Goal: Check status: Check status

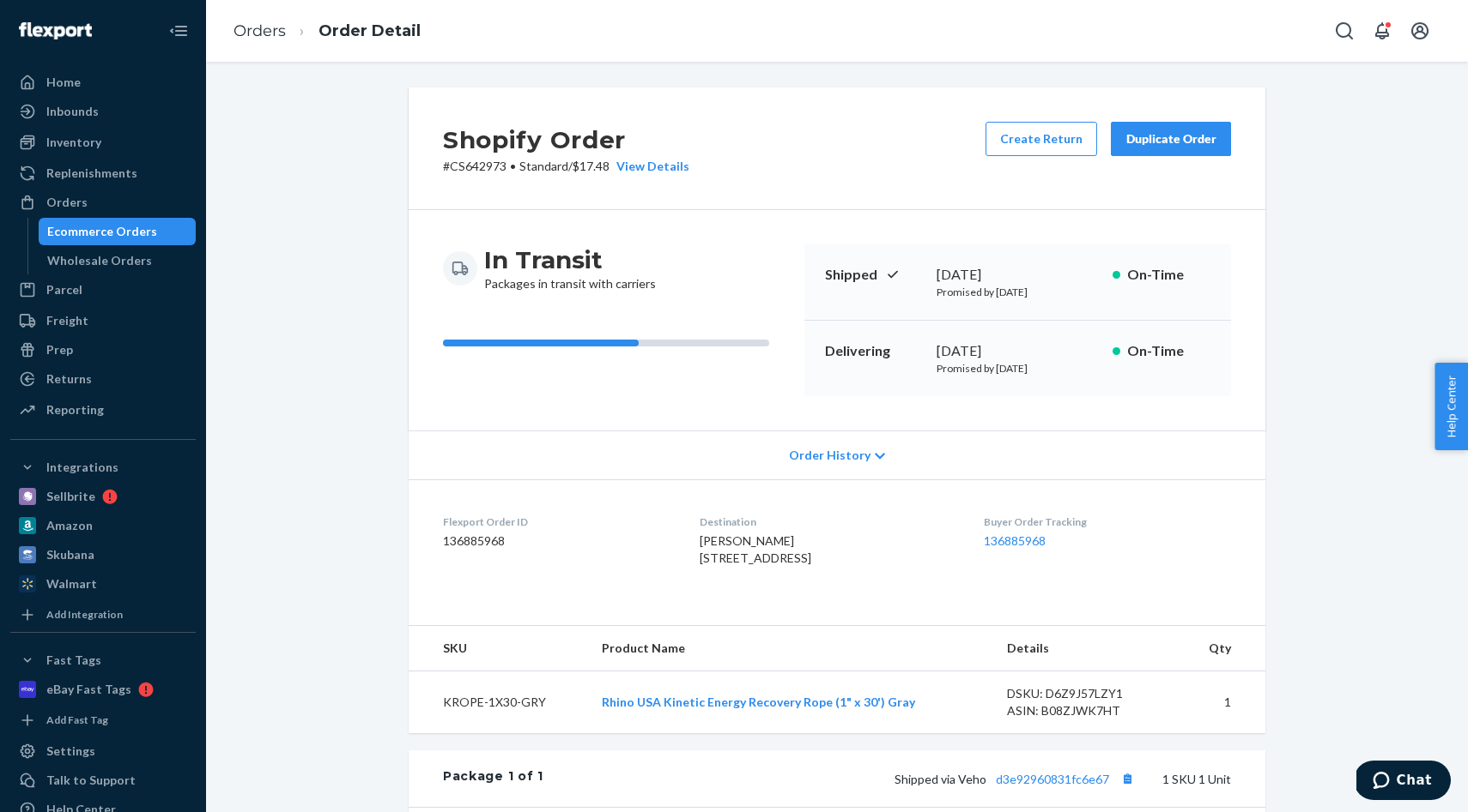
scroll to position [337, 0]
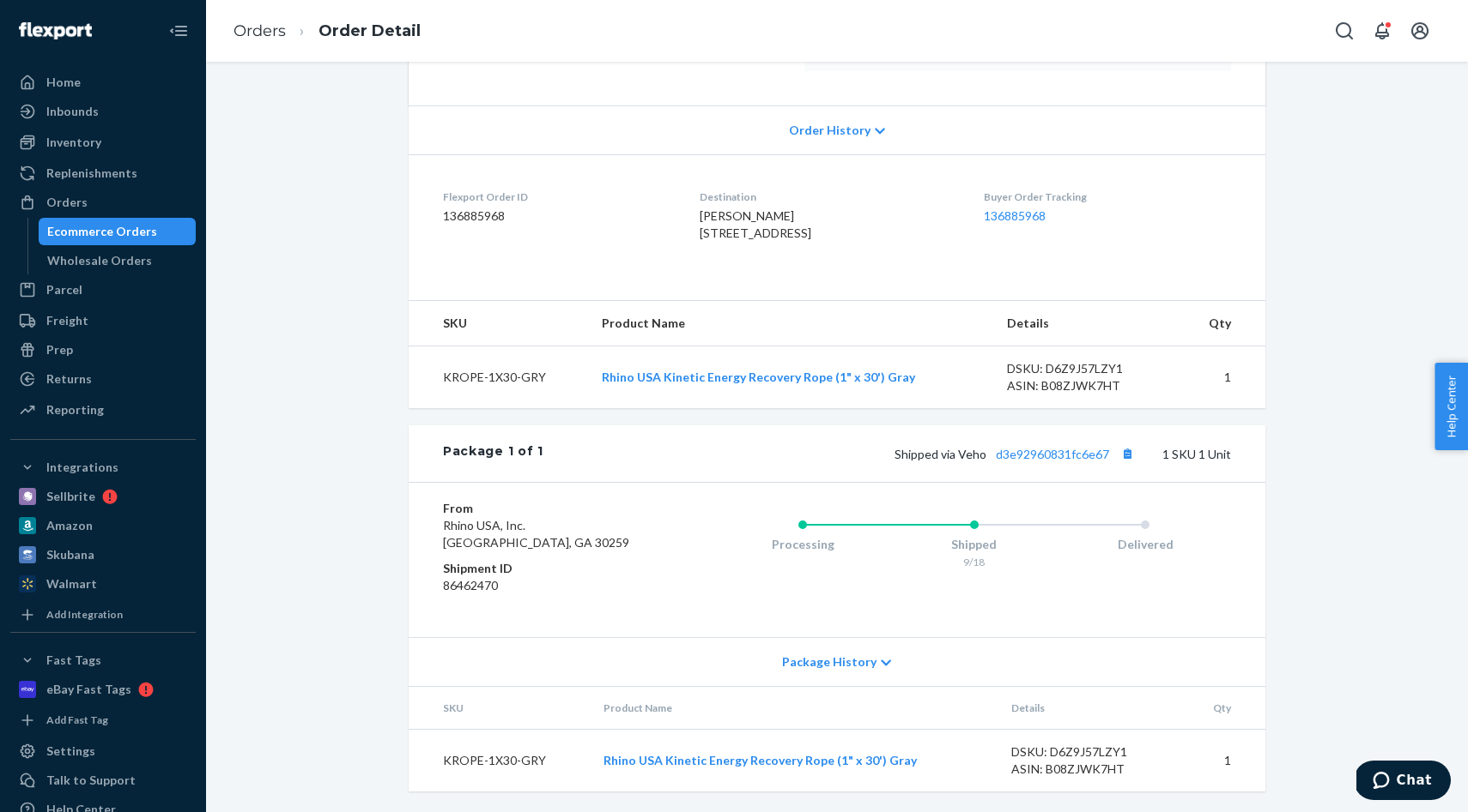
click at [101, 235] on div "Ecommerce Orders" at bounding box center [102, 231] width 109 height 17
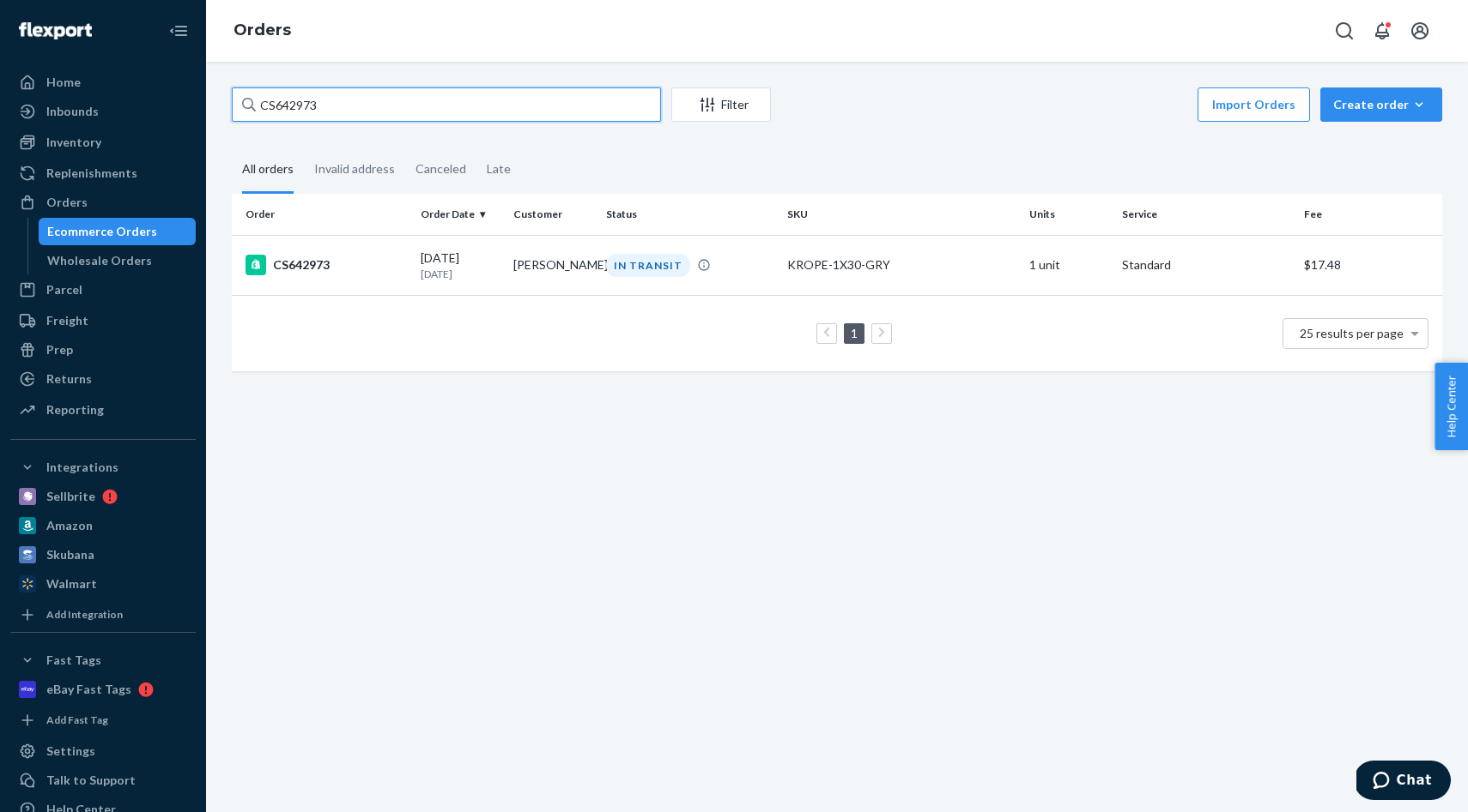
click at [555, 112] on input "CS642973" at bounding box center [445, 104] width 429 height 34
paste input "54029"
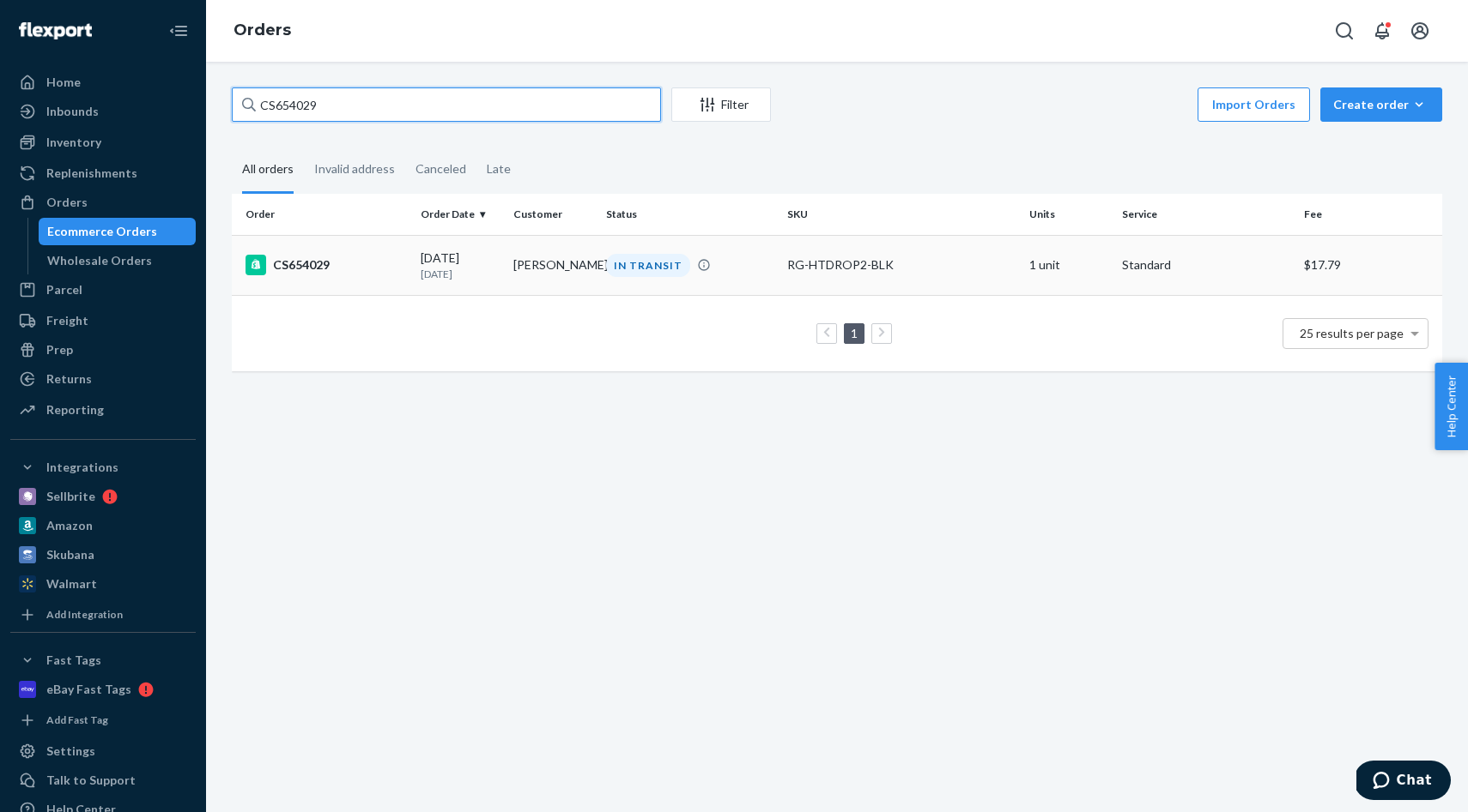
type input "CS654029"
click at [578, 248] on td "Nick Movsesian" at bounding box center [553, 265] width 93 height 60
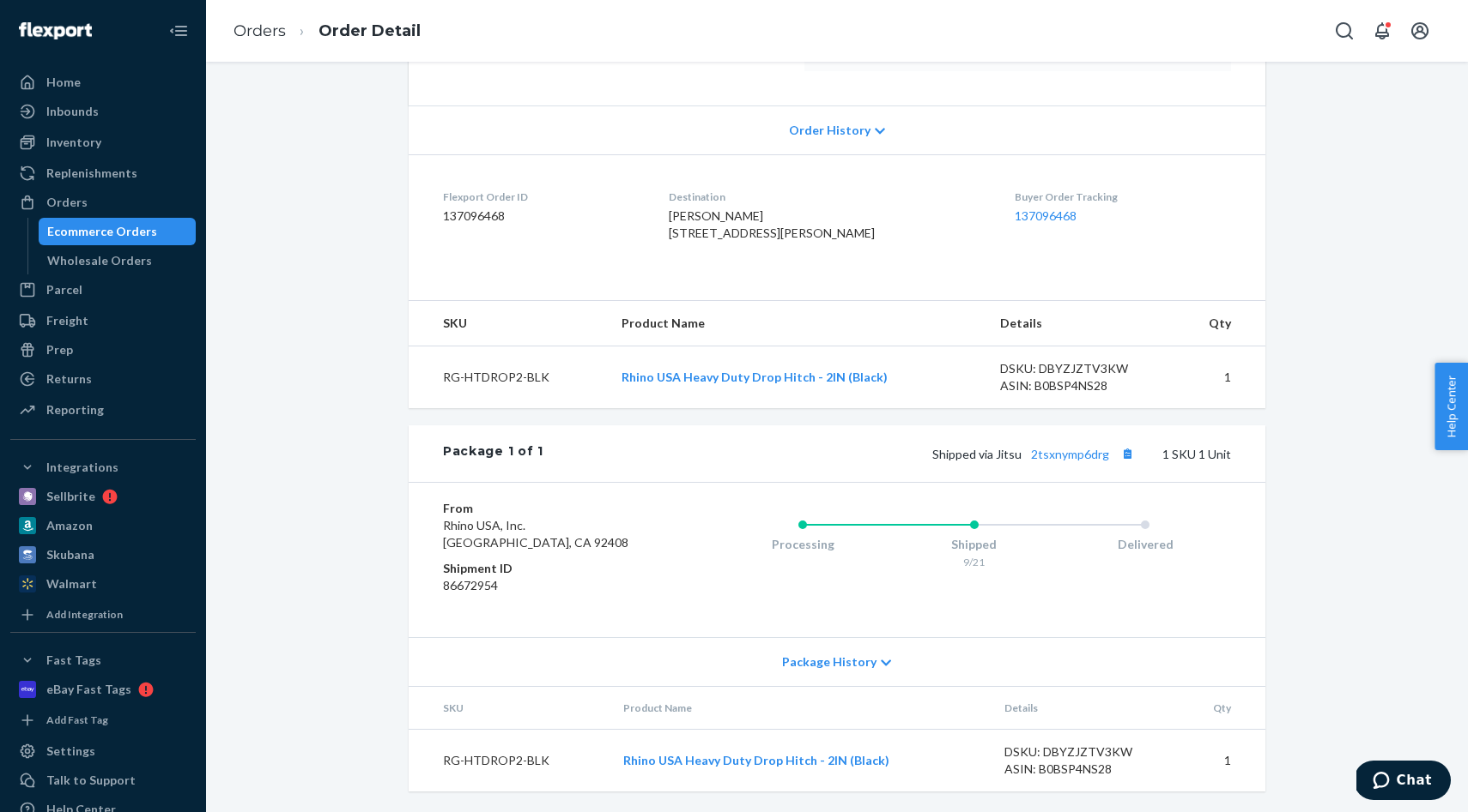
scroll to position [359, 0]
click at [820, 652] on div "Package History" at bounding box center [837, 661] width 856 height 49
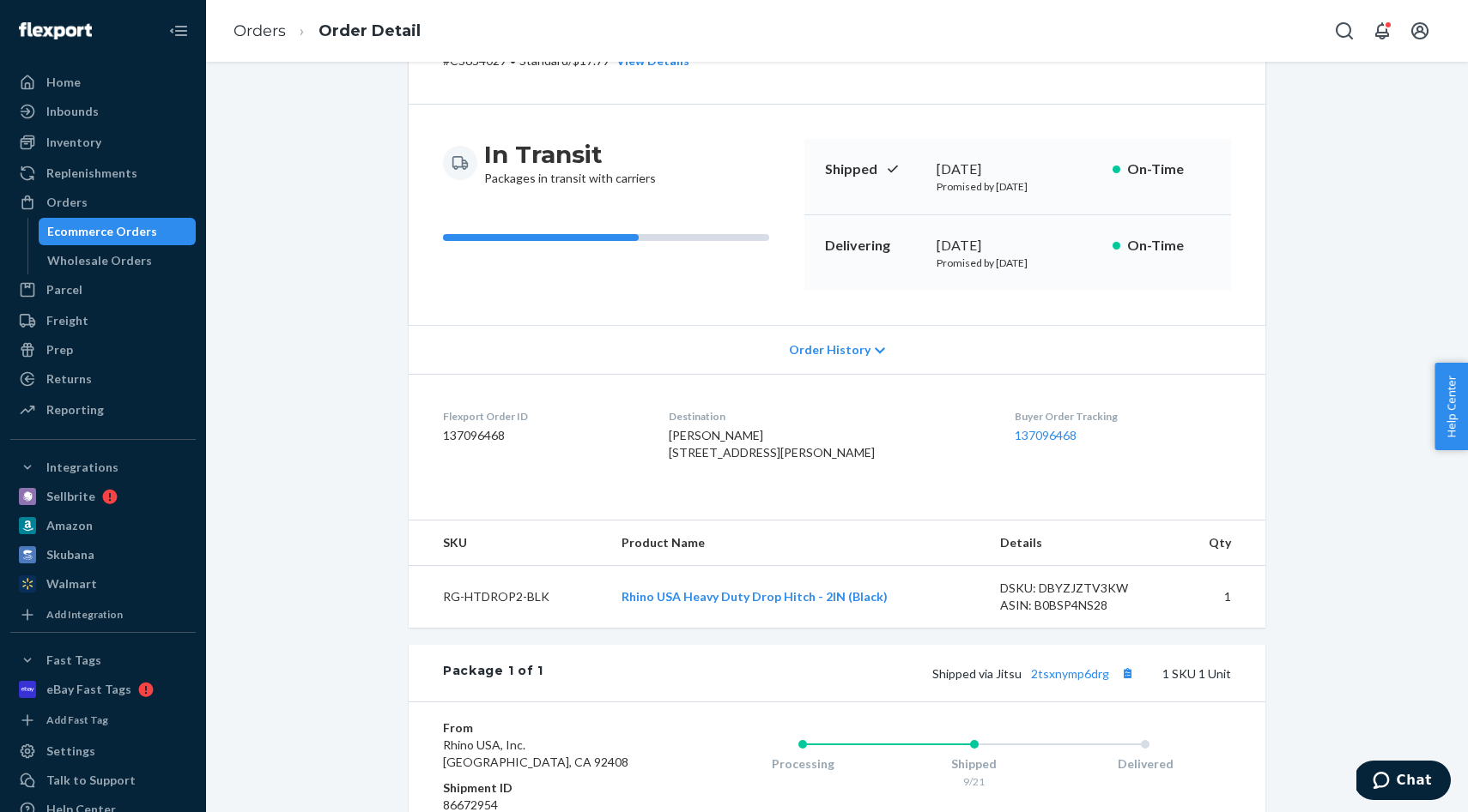
scroll to position [99, 0]
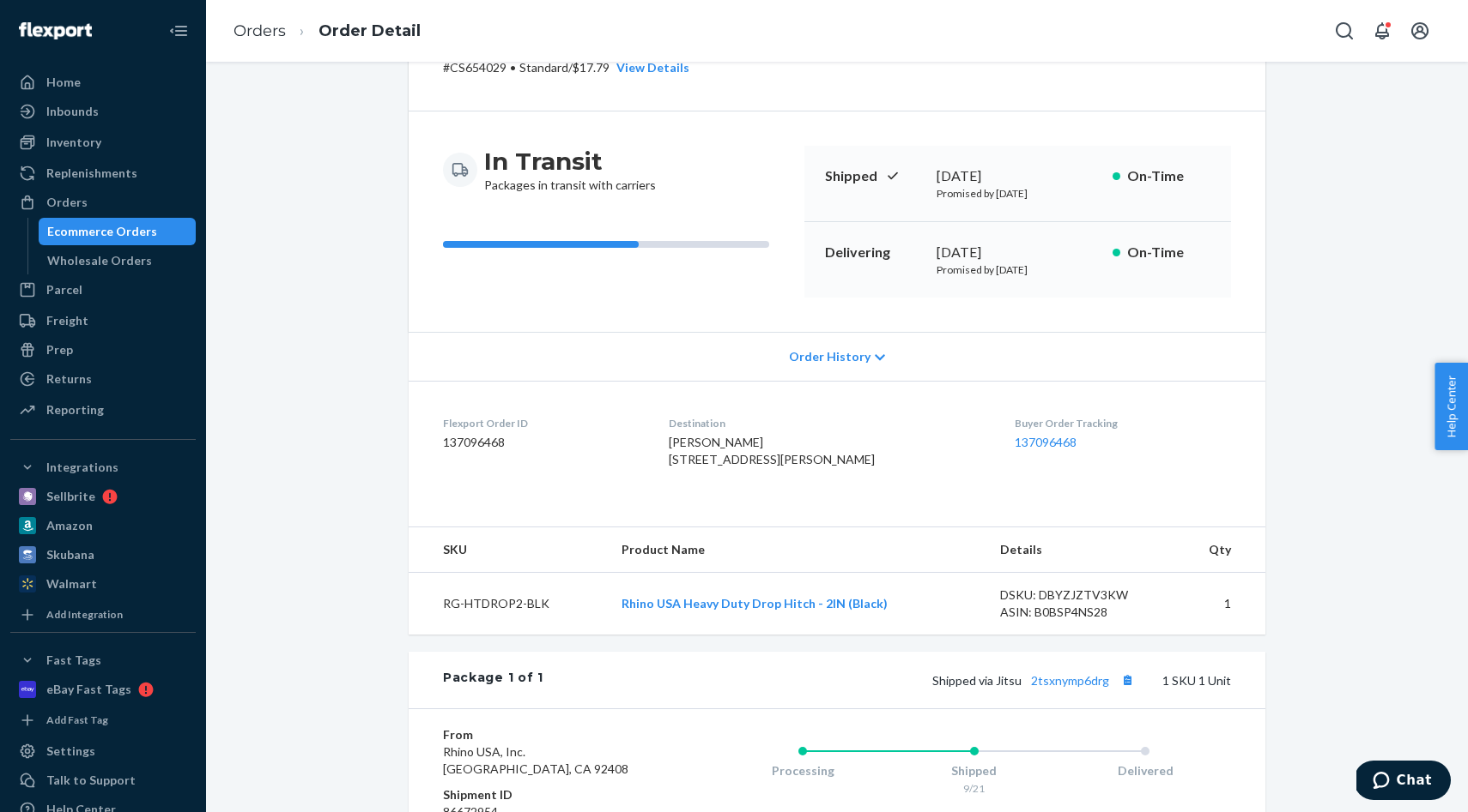
click at [836, 371] on div "Order History" at bounding box center [837, 356] width 856 height 49
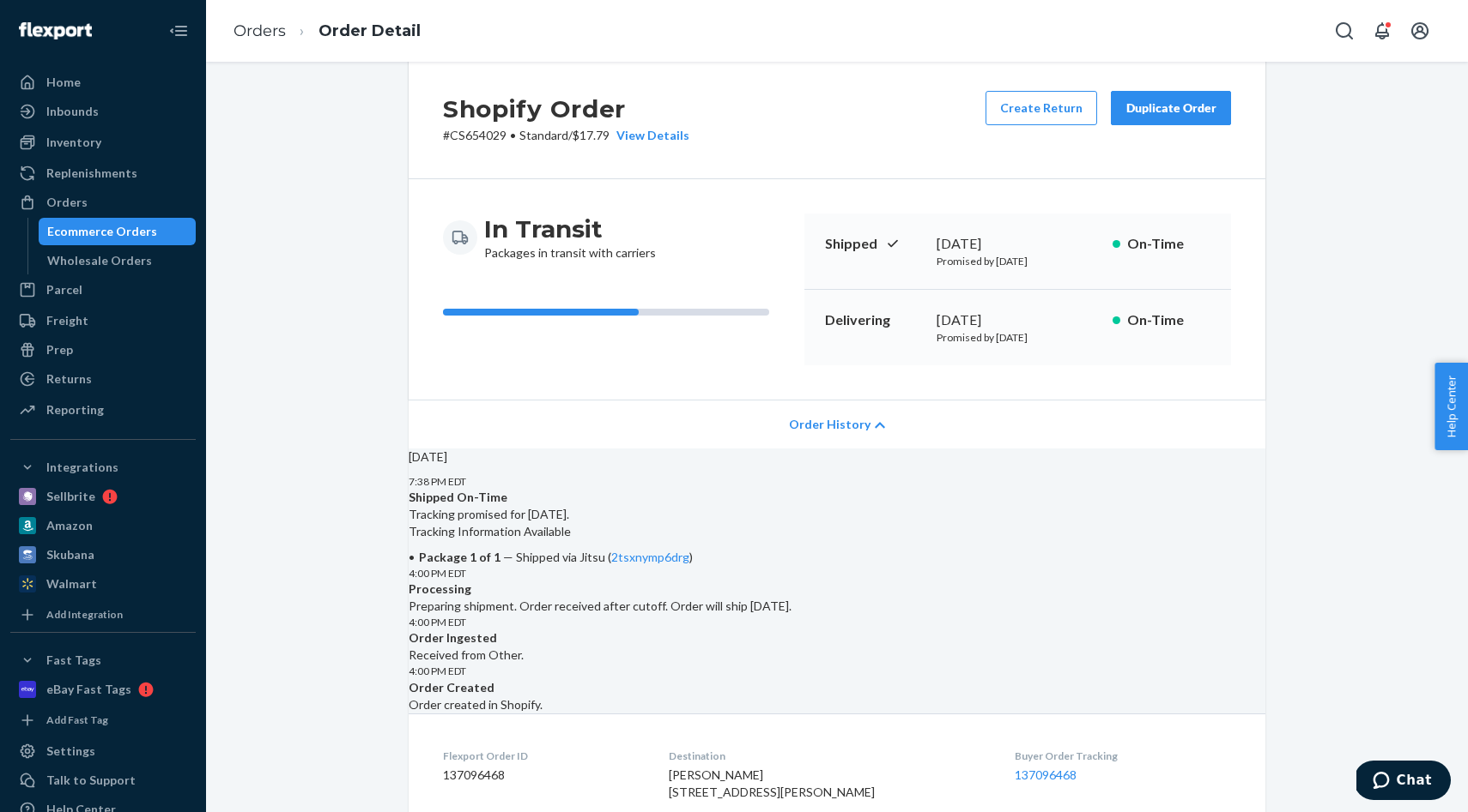
scroll to position [0, 0]
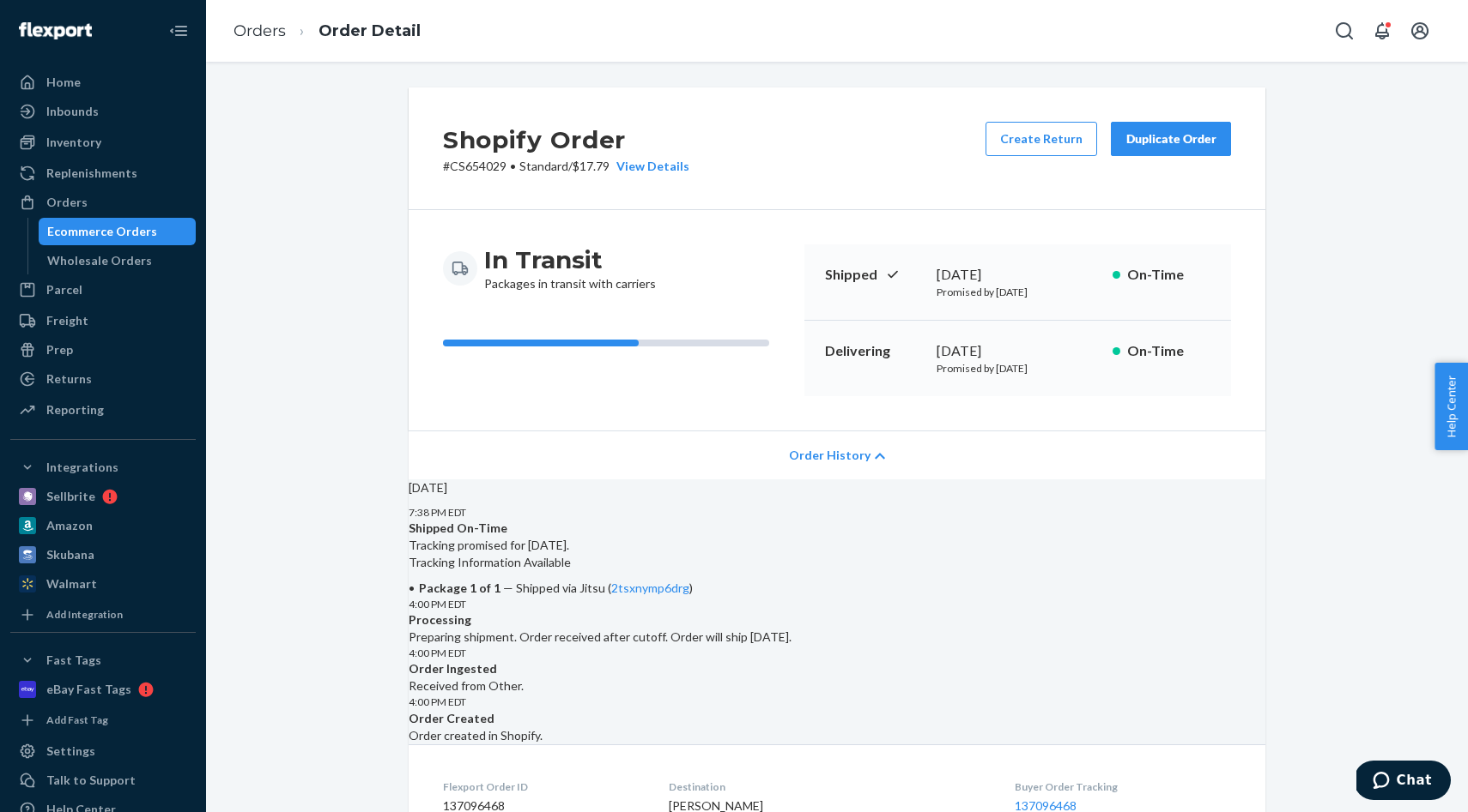
click at [110, 235] on div "Ecommerce Orders" at bounding box center [102, 231] width 109 height 17
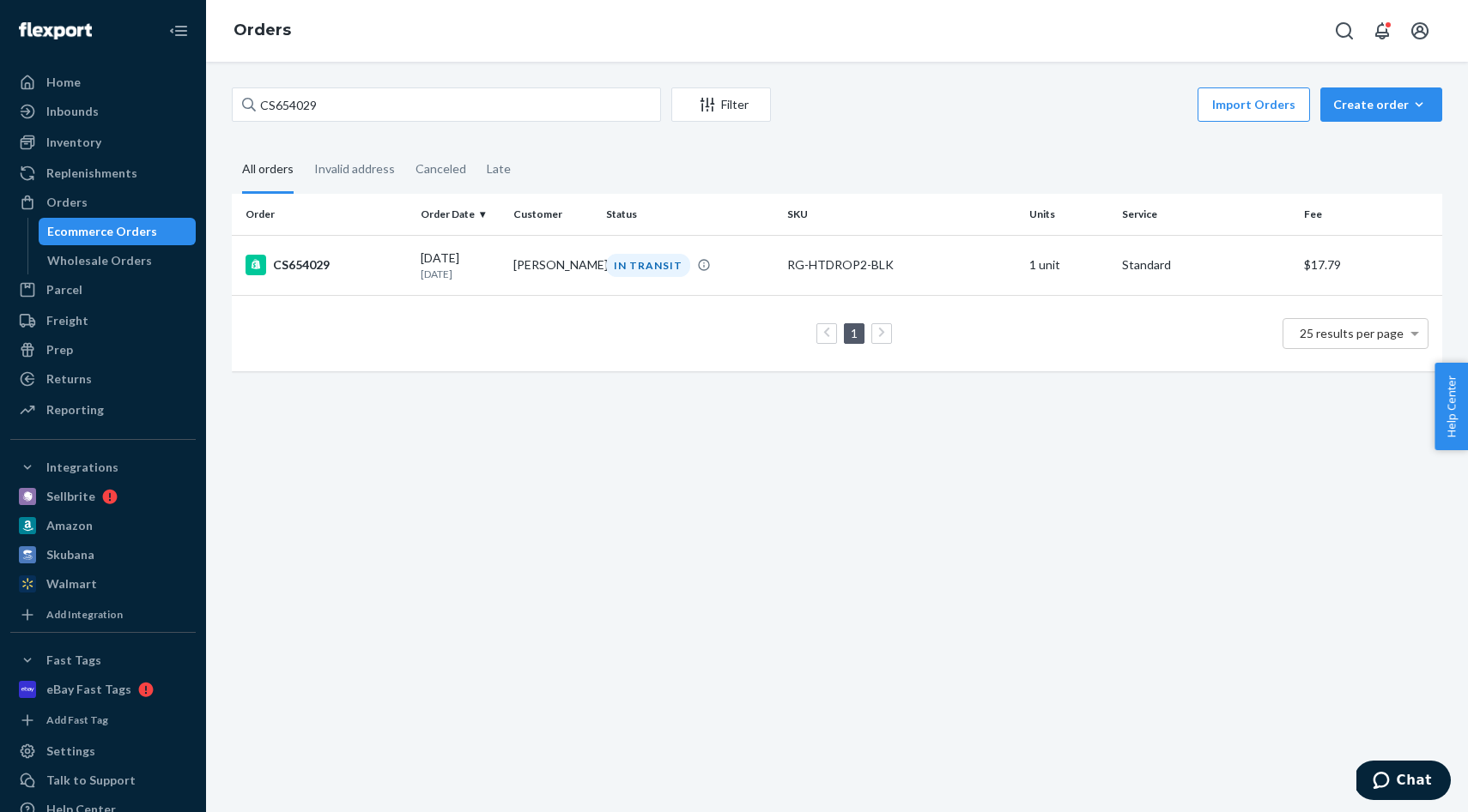
click at [483, 87] on div "CS654029 Filter Import Orders Create order Ecommerce order Removal order All or…" at bounding box center [837, 436] width 1262 height 750
click at [449, 127] on div "CS654029 Filter Import Orders Create order Ecommerce order Removal order All or…" at bounding box center [837, 237] width 1236 height 301
click at [449, 110] on input "CS654029" at bounding box center [445, 104] width 429 height 34
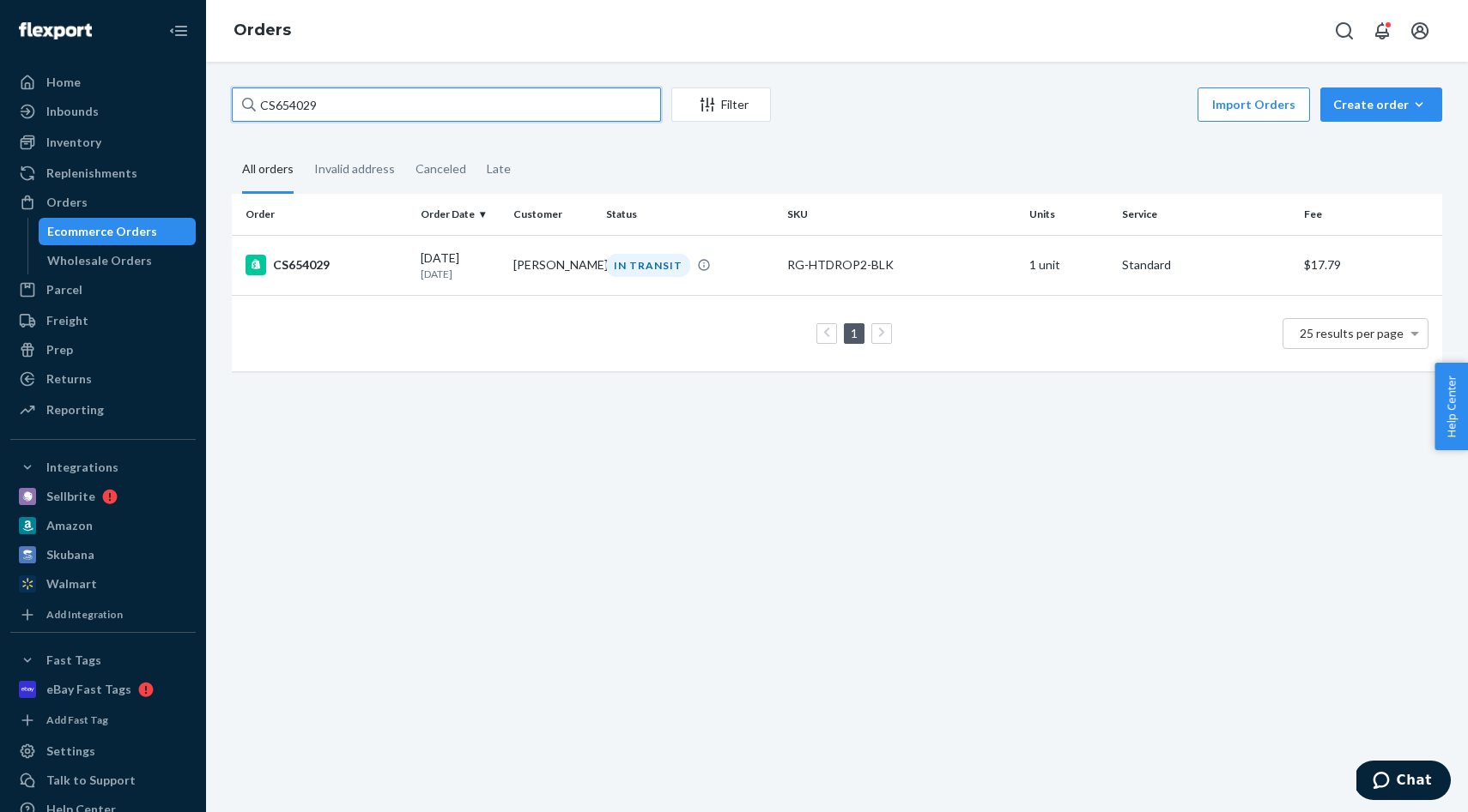
paste input "18055"
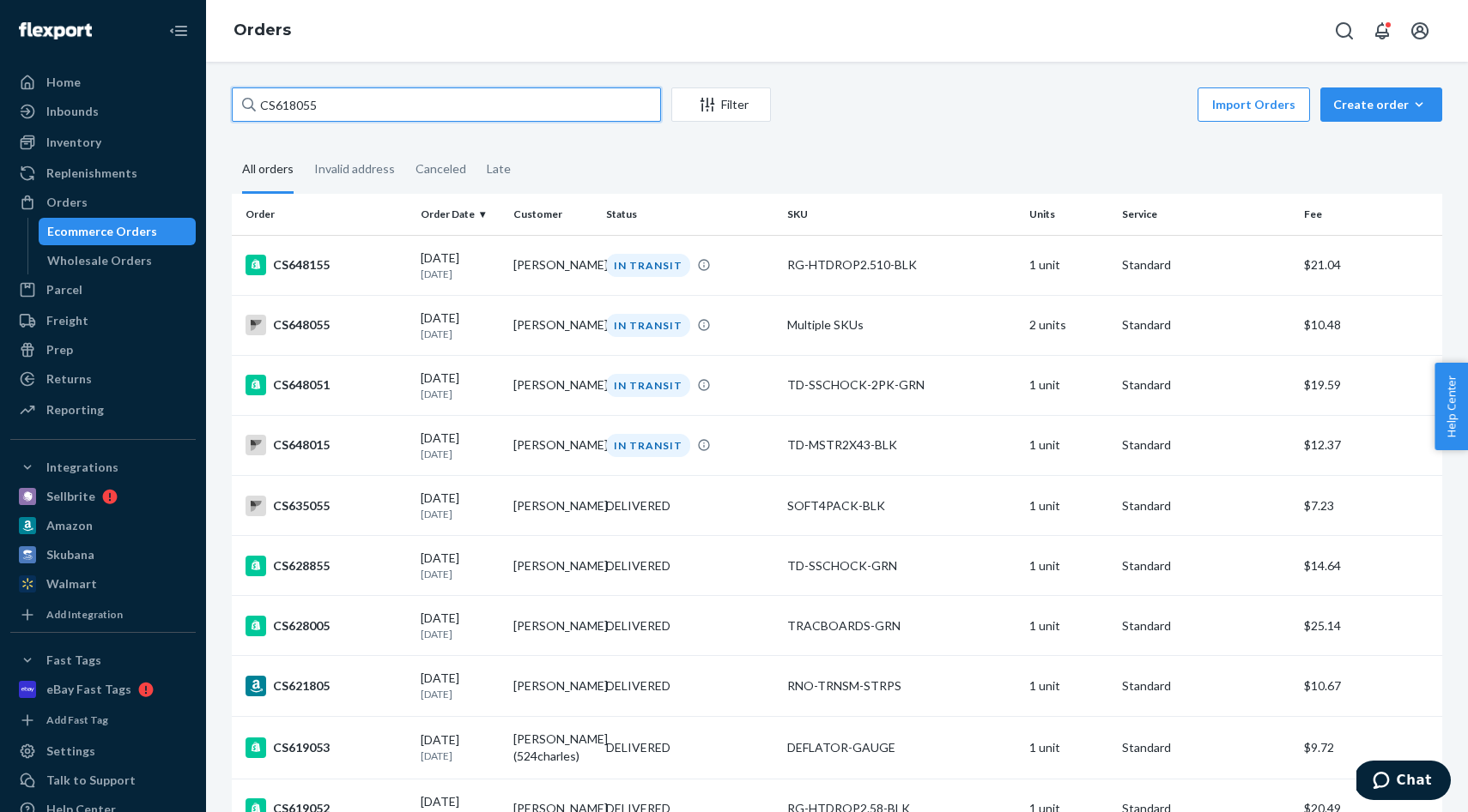
type input "CS618055"
click at [424, 101] on input "CS618055" at bounding box center [445, 104] width 429 height 34
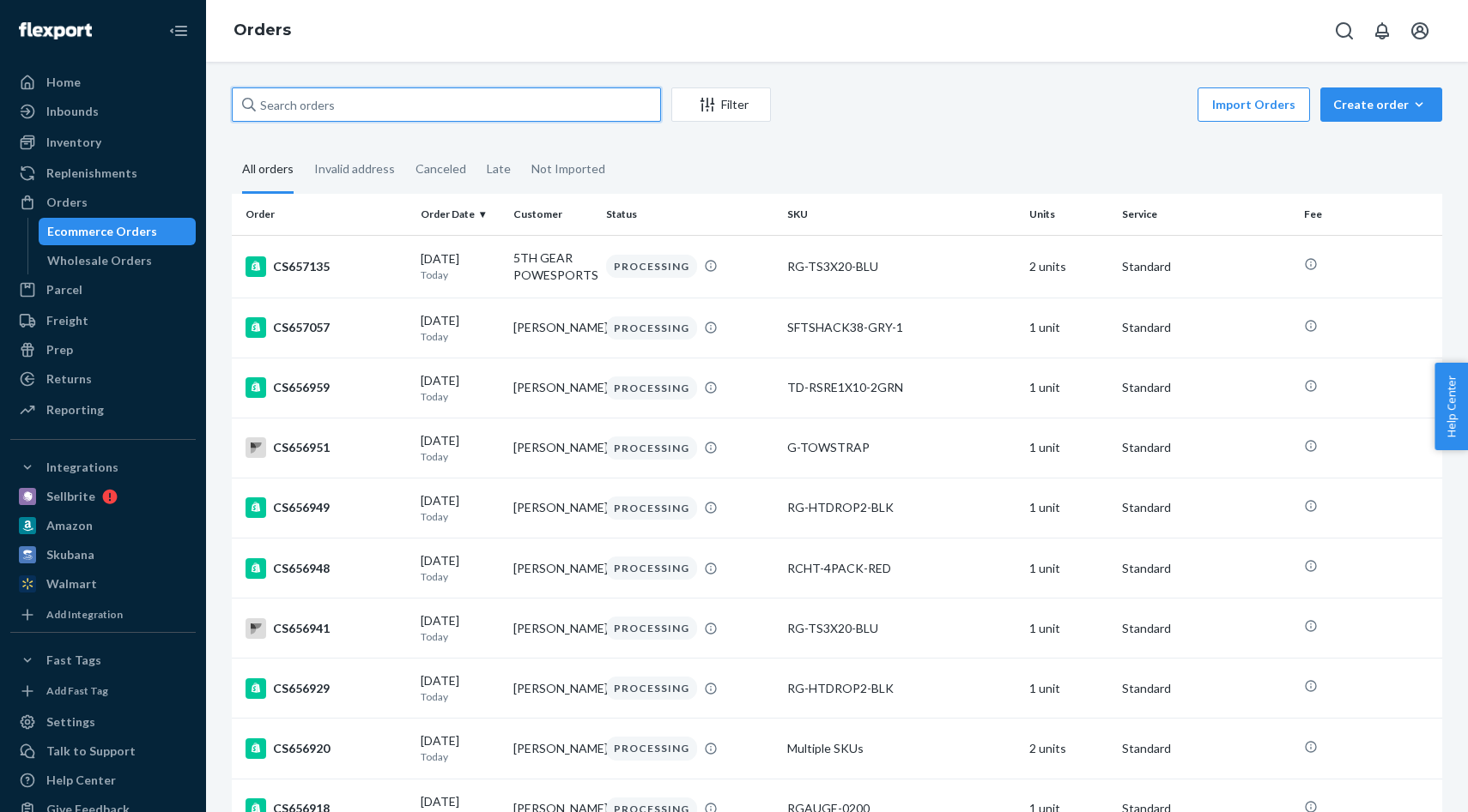
click at [379, 107] on input "text" at bounding box center [445, 104] width 429 height 34
paste input "CS618055"
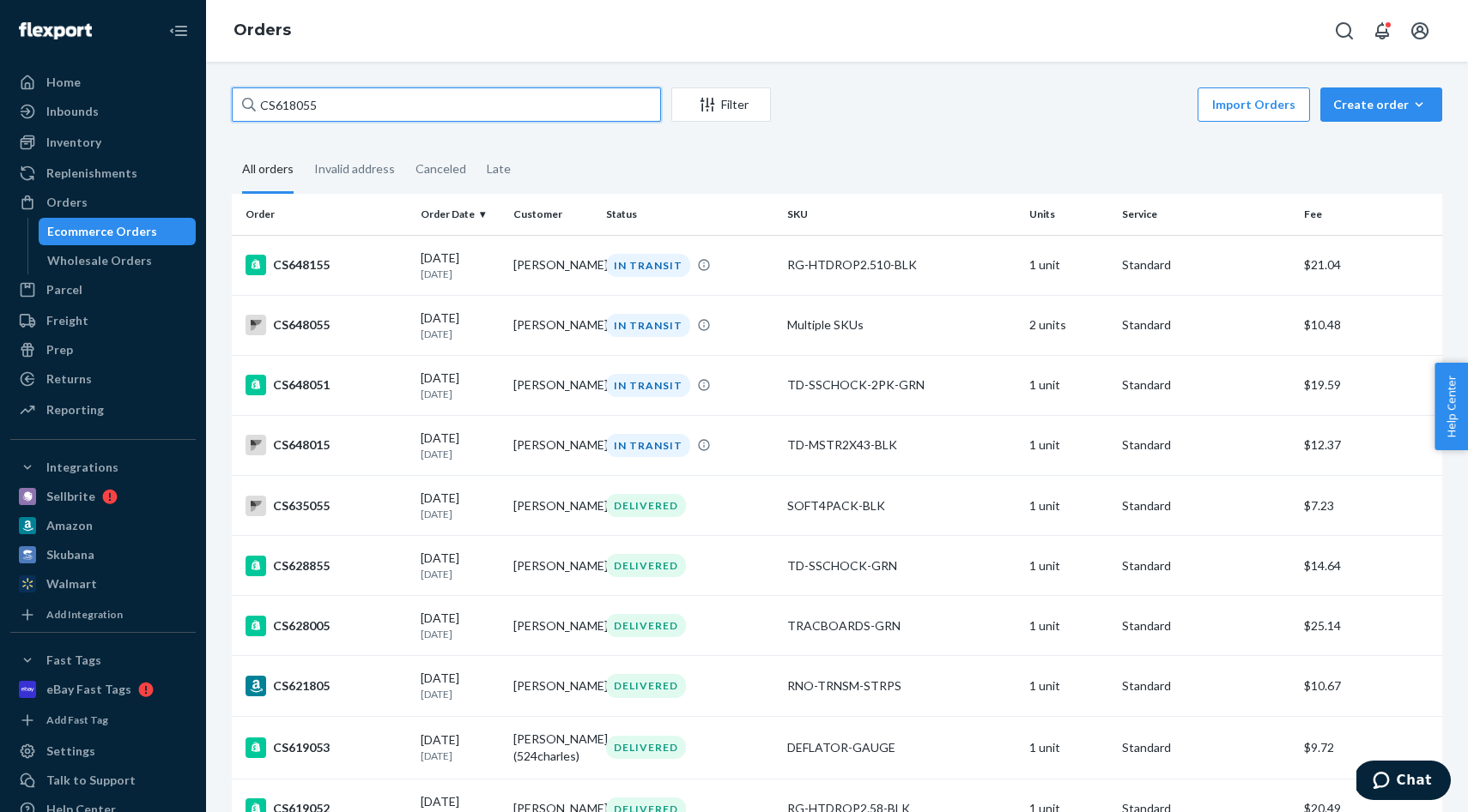
type input "CS618055"
